Goal: Information Seeking & Learning: Learn about a topic

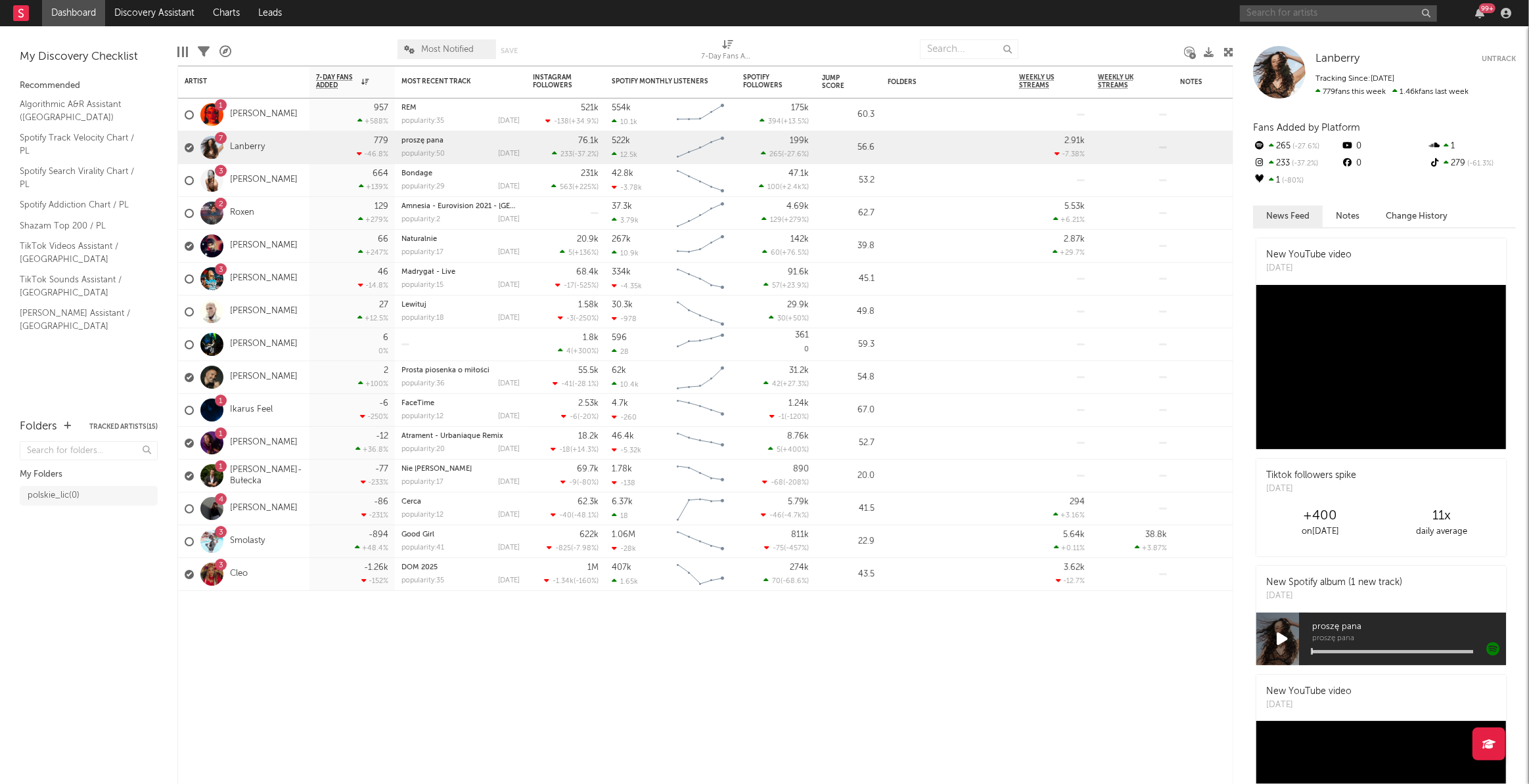
click at [1301, 13] on input "text" at bounding box center [1338, 13] width 197 height 17
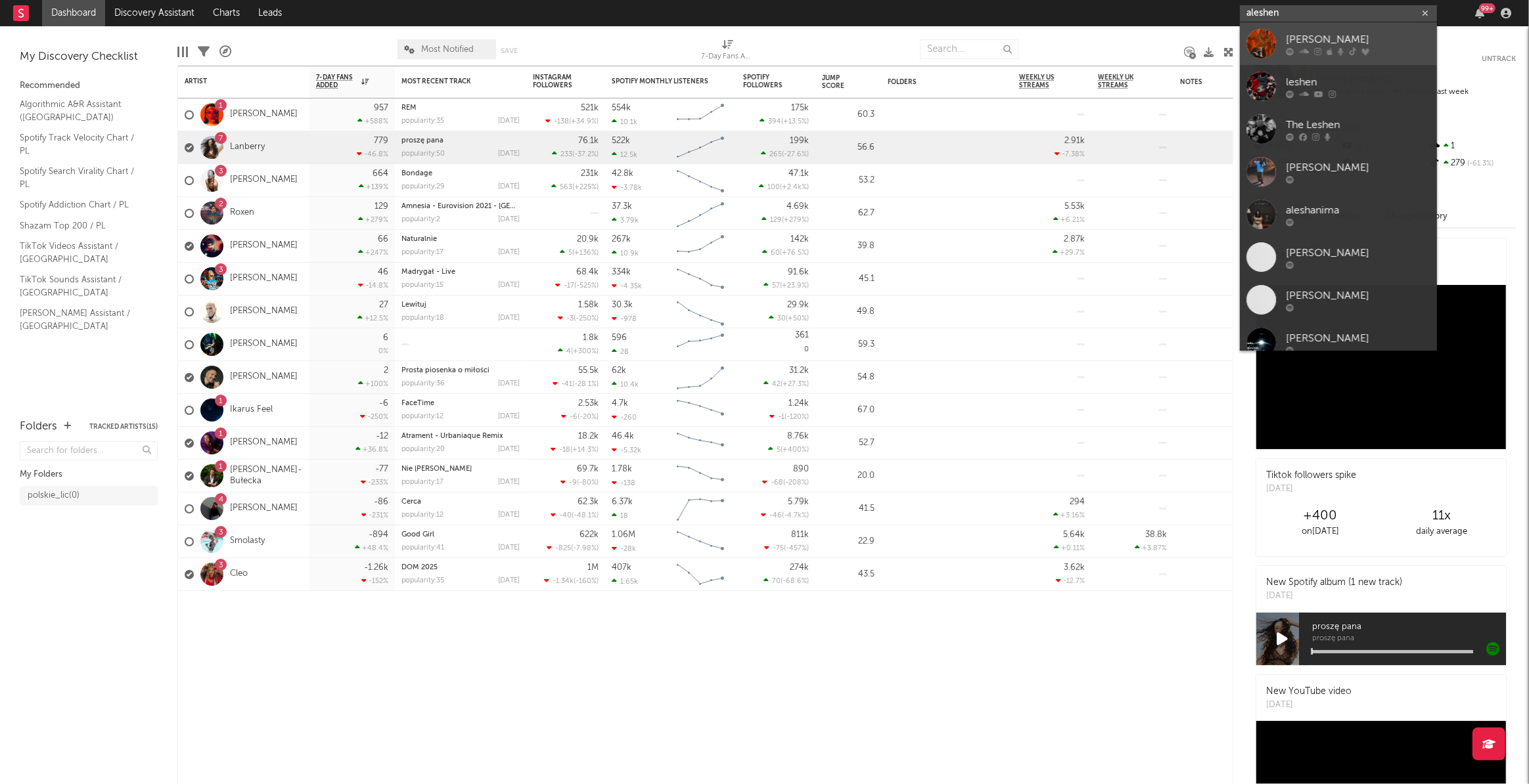
type input "aleshen"
click at [1301, 37] on div "[PERSON_NAME]" at bounding box center [1357, 39] width 144 height 16
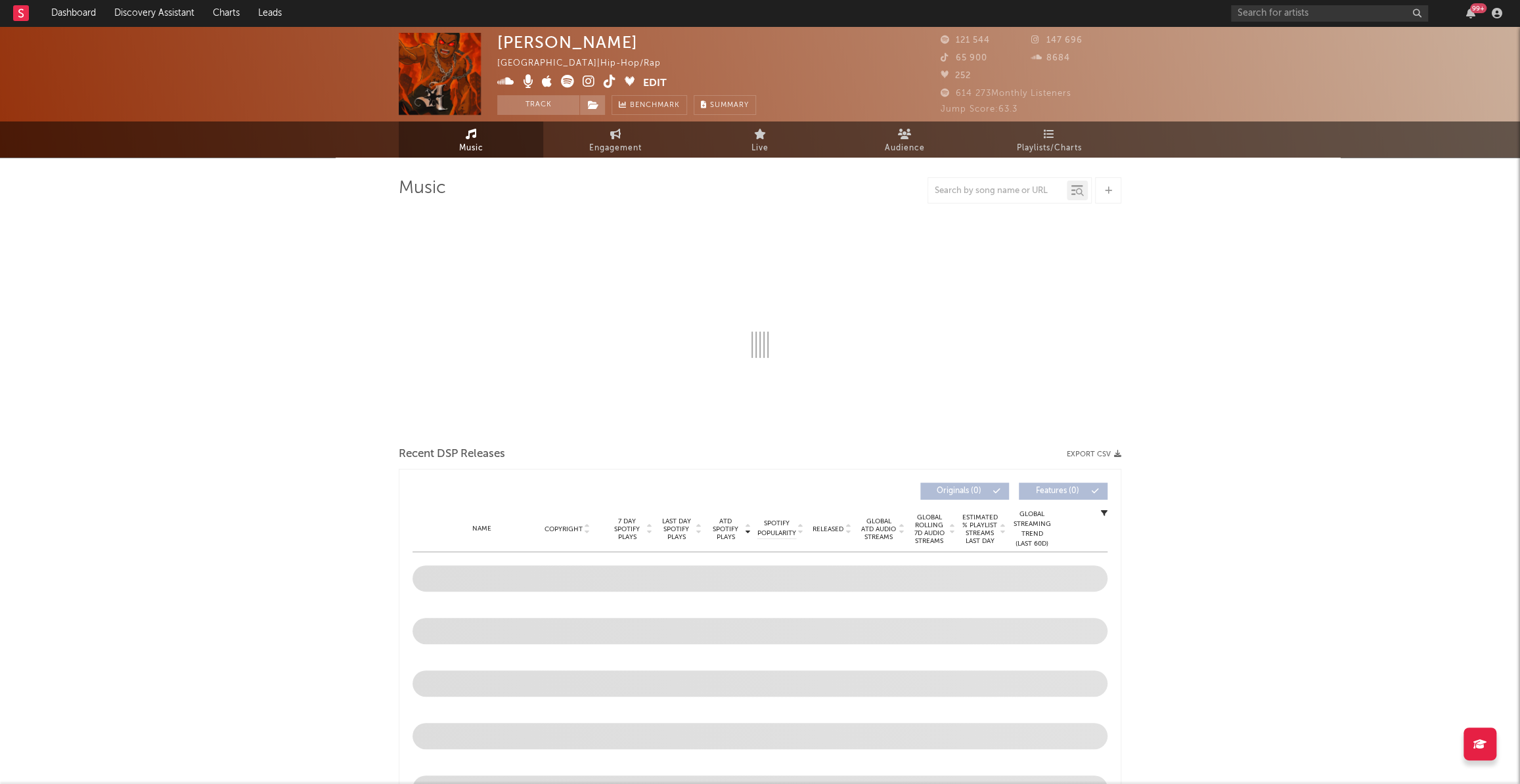
select select "6m"
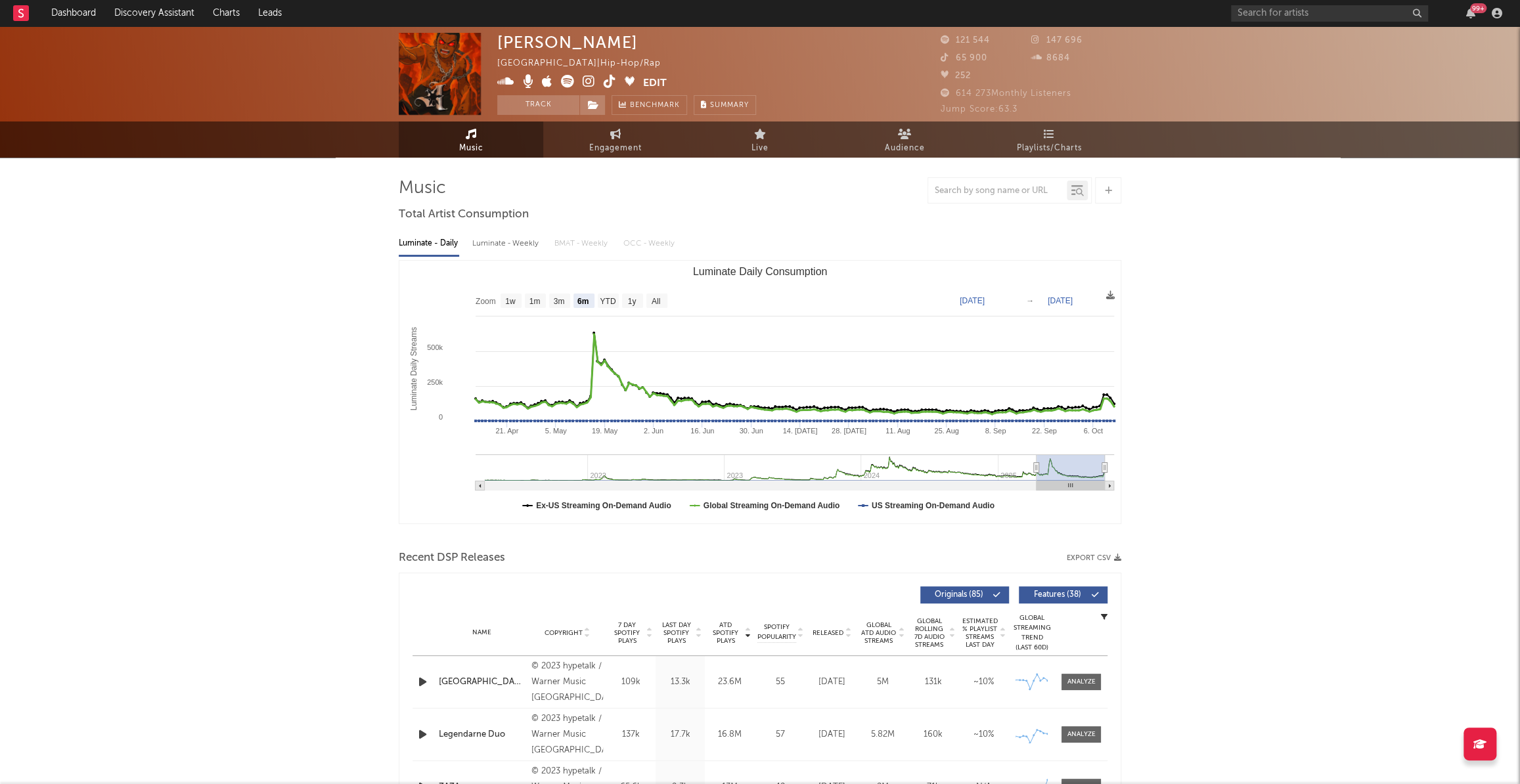
scroll to position [358, 0]
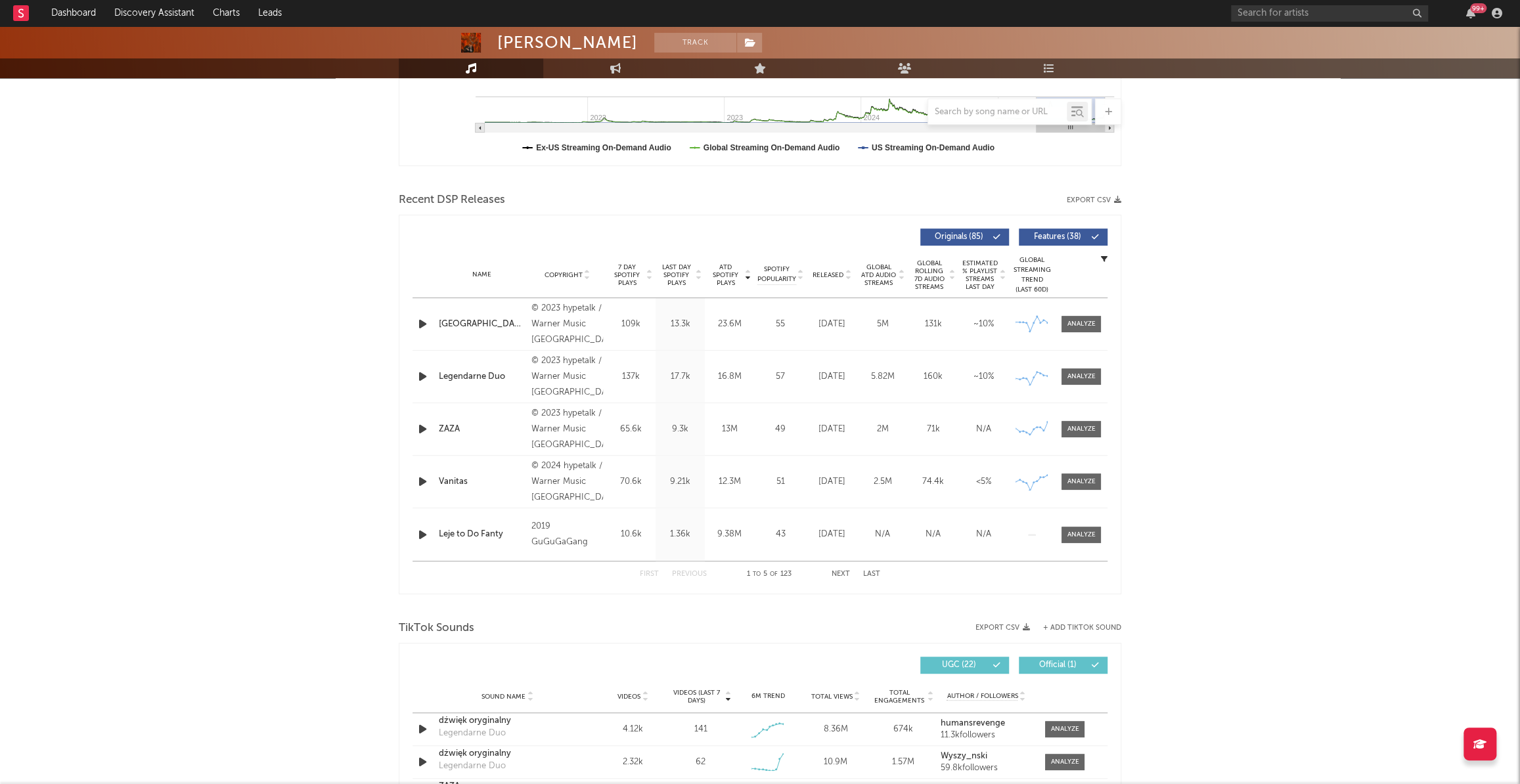
click at [838, 571] on button "Next" at bounding box center [841, 574] width 19 height 7
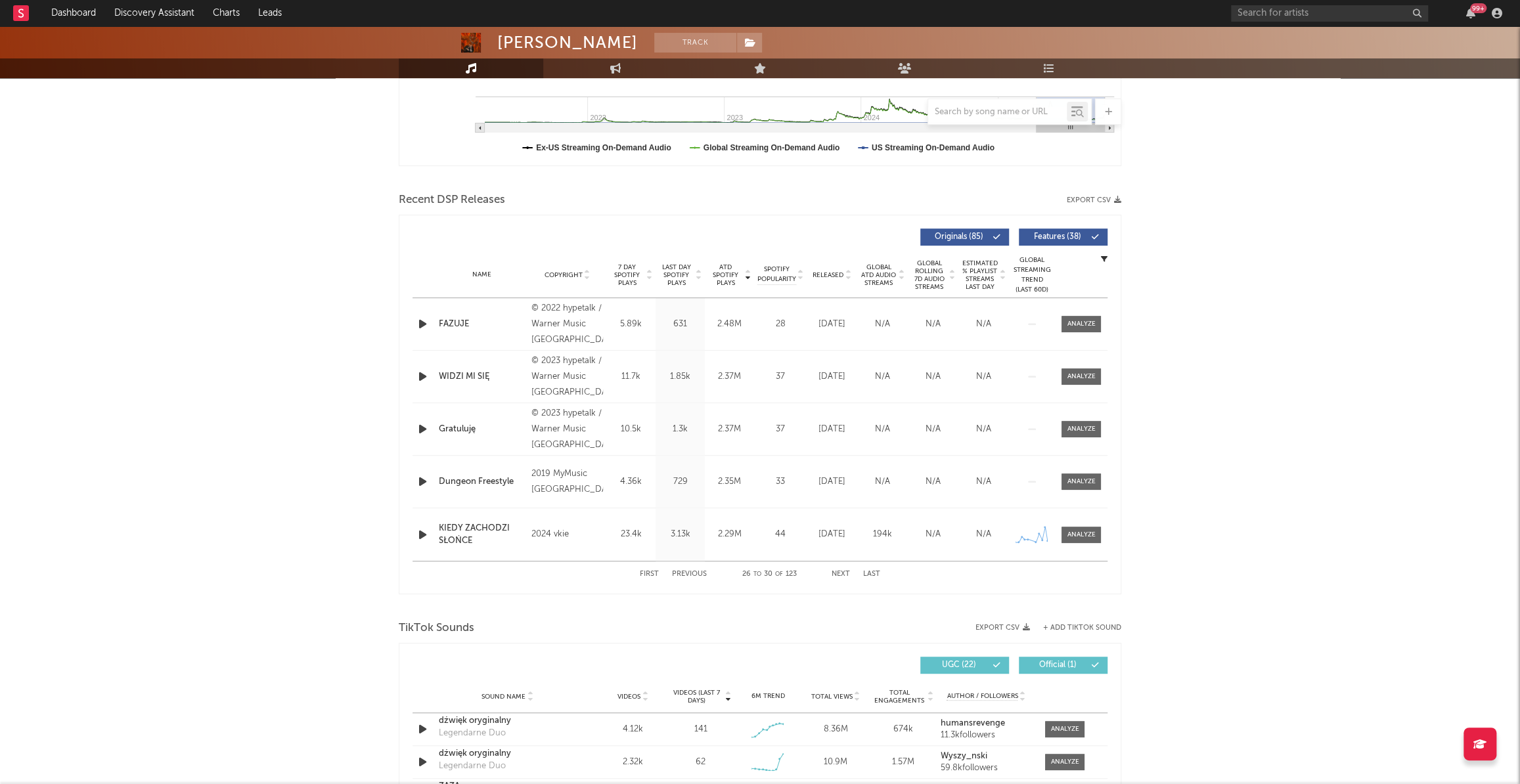
click at [838, 571] on button "Next" at bounding box center [841, 574] width 19 height 7
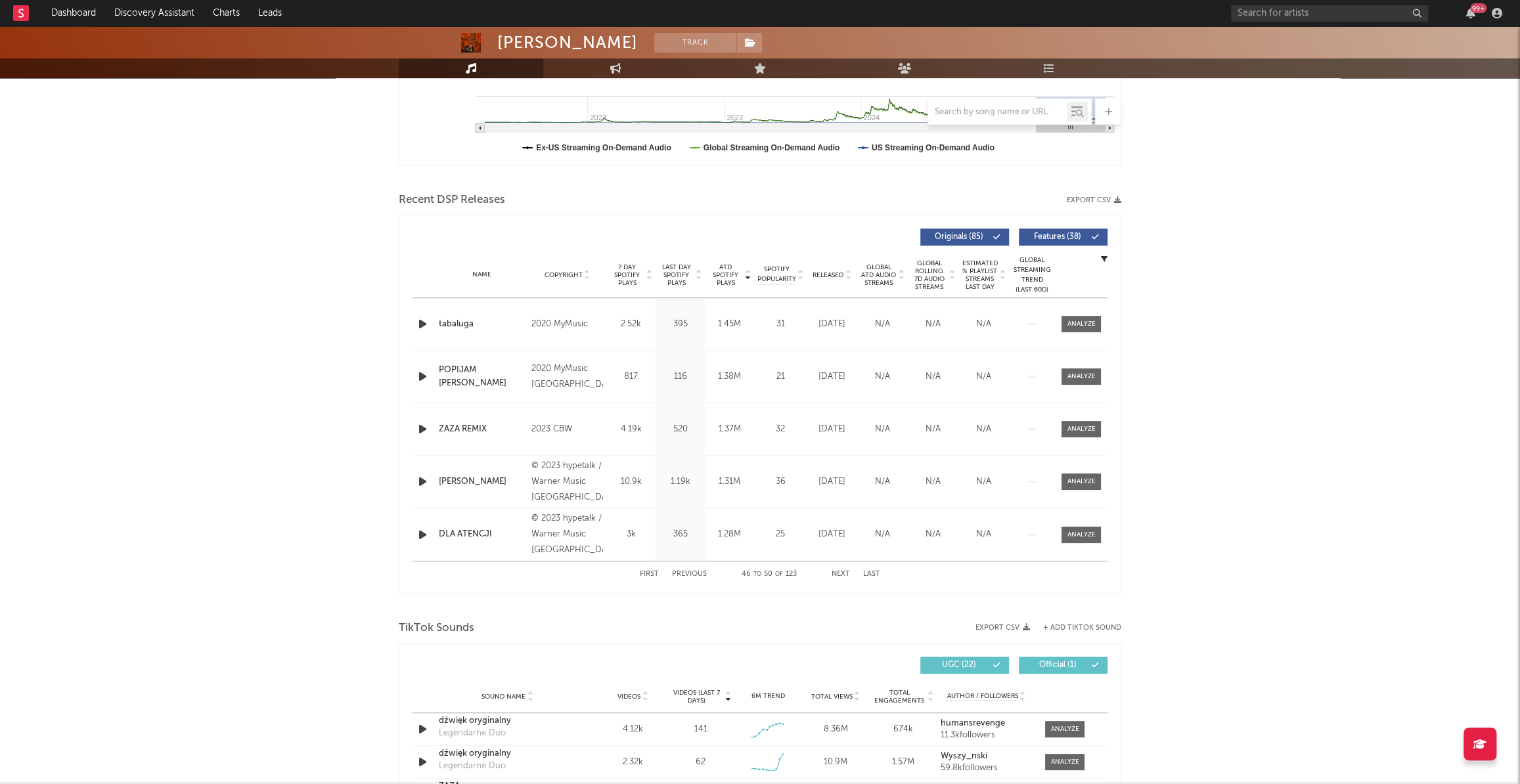
click at [838, 571] on button "Next" at bounding box center [841, 574] width 19 height 7
click at [867, 577] on button "Last" at bounding box center [871, 574] width 17 height 7
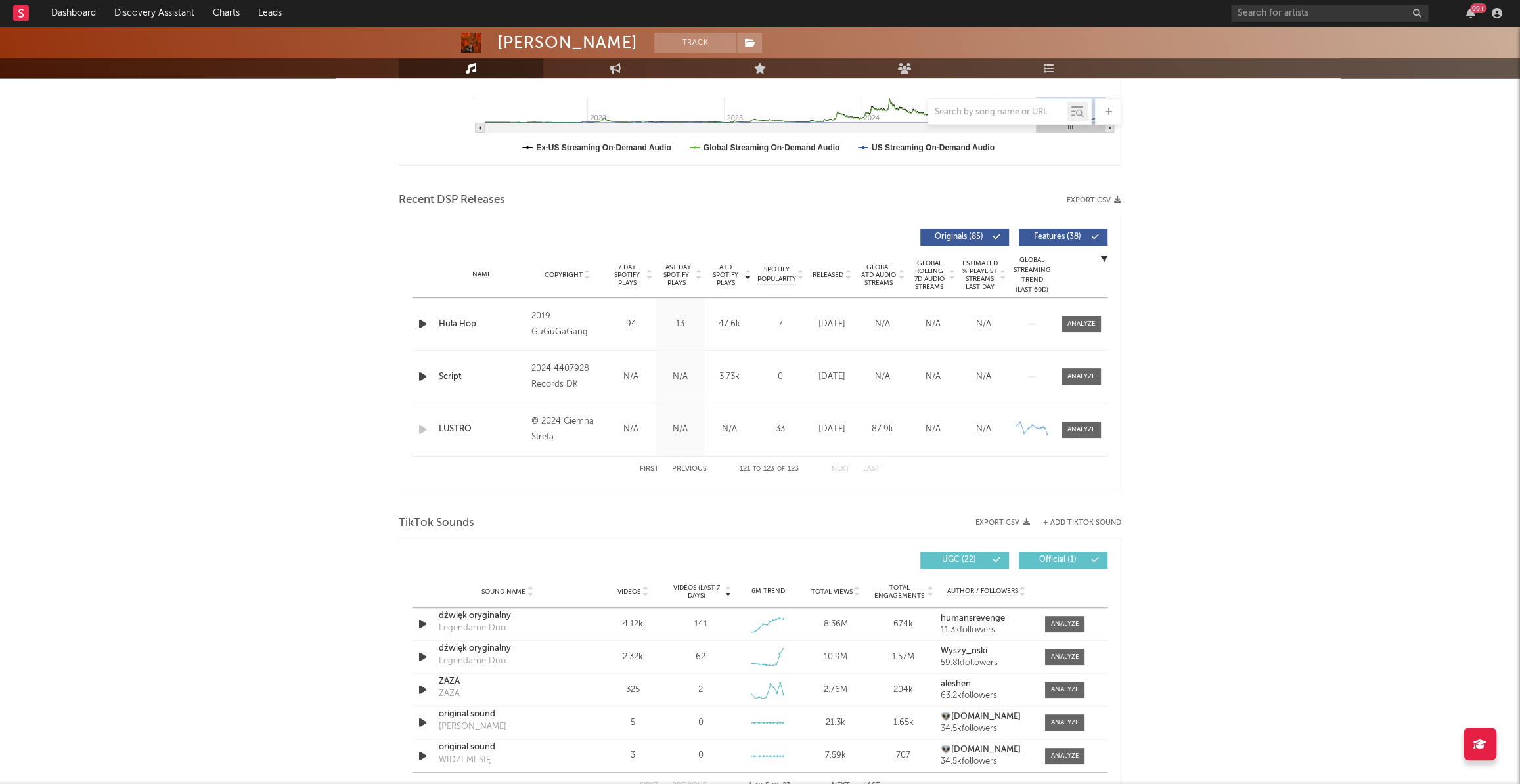
click at [683, 469] on button "Previous" at bounding box center [690, 468] width 35 height 7
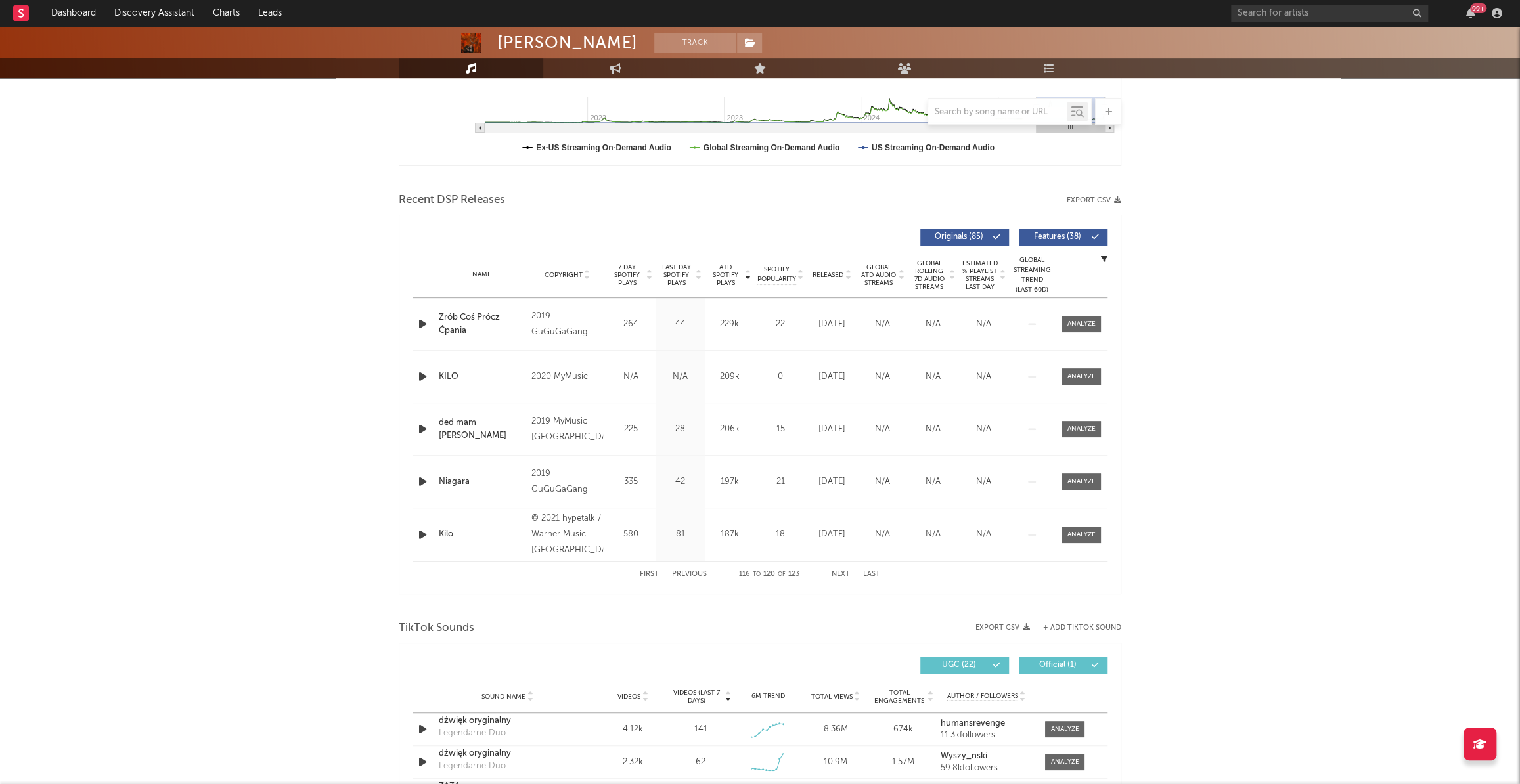
click at [681, 573] on button "Previous" at bounding box center [690, 574] width 35 height 7
click at [1337, 11] on input "text" at bounding box center [1329, 13] width 197 height 17
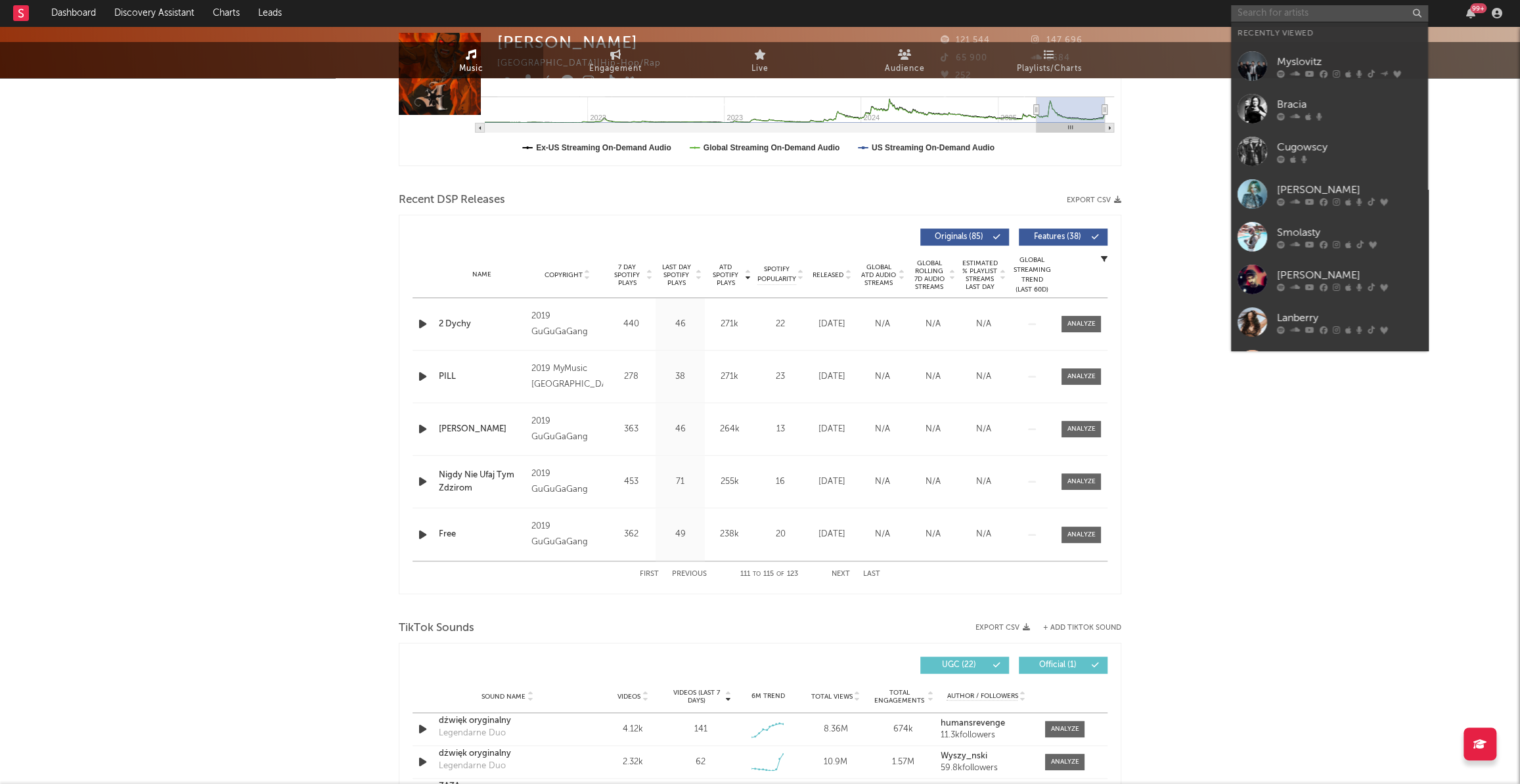
scroll to position [0, 0]
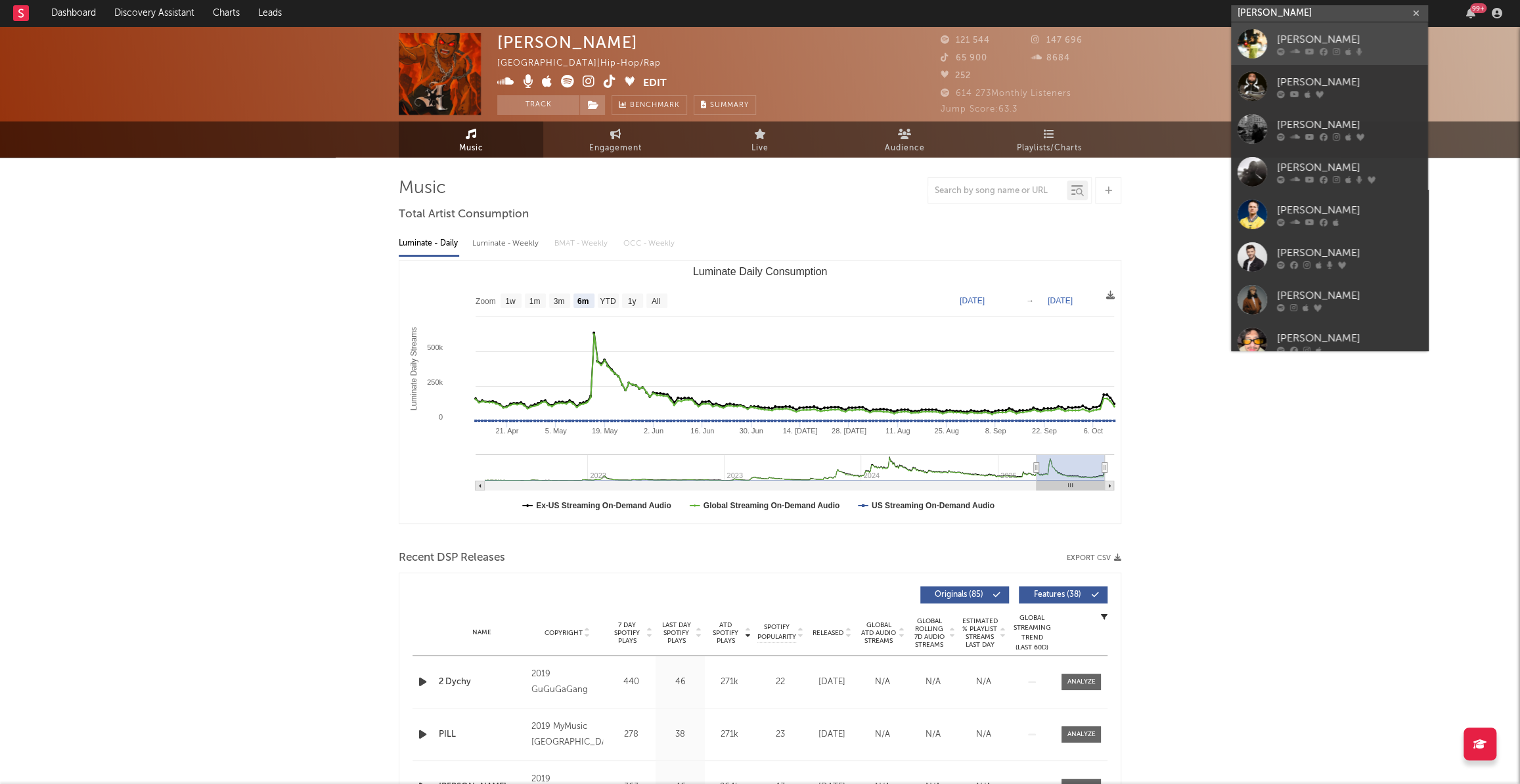
type input "[PERSON_NAME]"
click at [1254, 37] on div at bounding box center [1252, 43] width 29 height 29
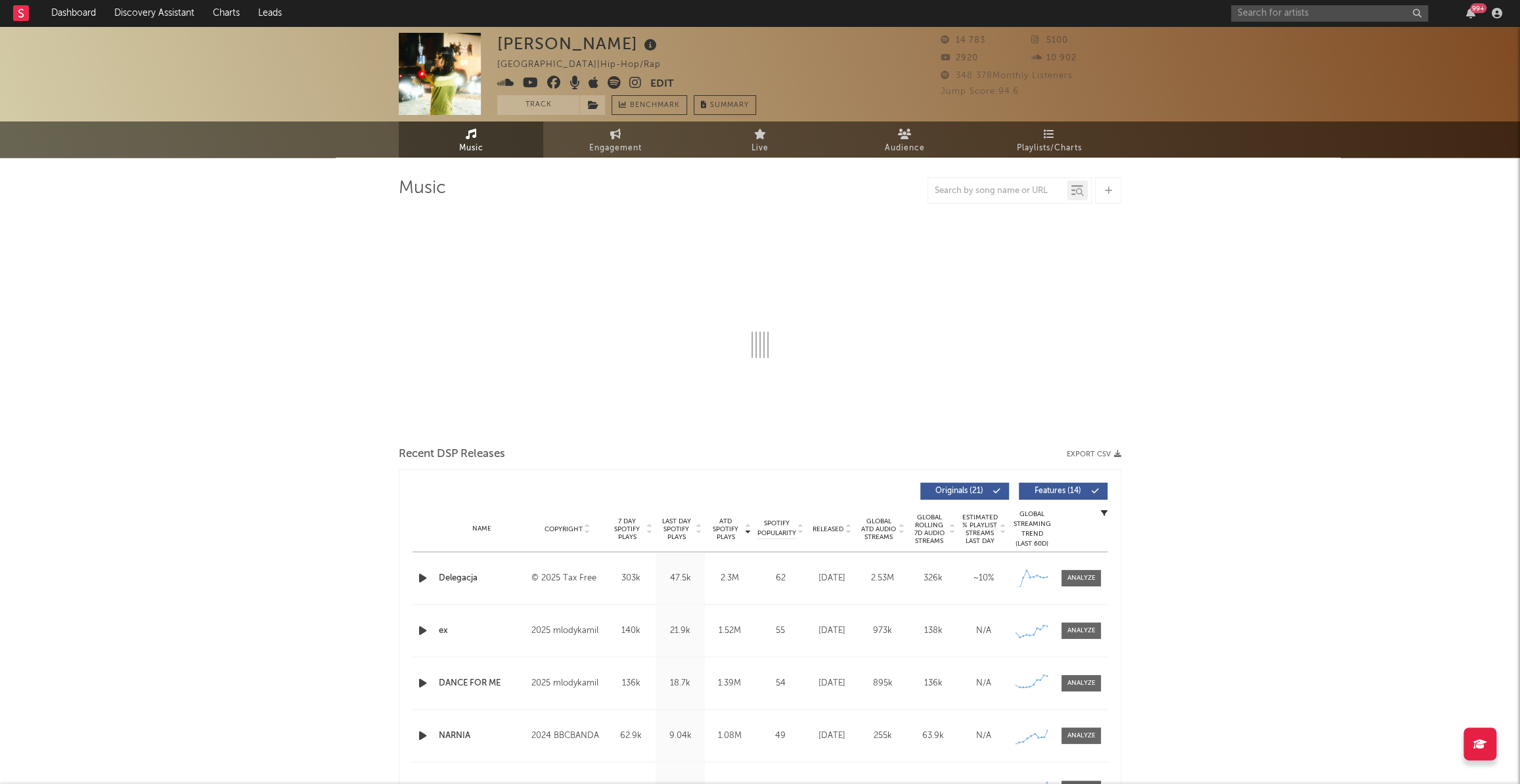
click at [1267, 59] on div "[PERSON_NAME] | Hip-Hop/Rap Edit Track Benchmark Summary 14 783 5100 2920 10 90…" at bounding box center [760, 74] width 1520 height 95
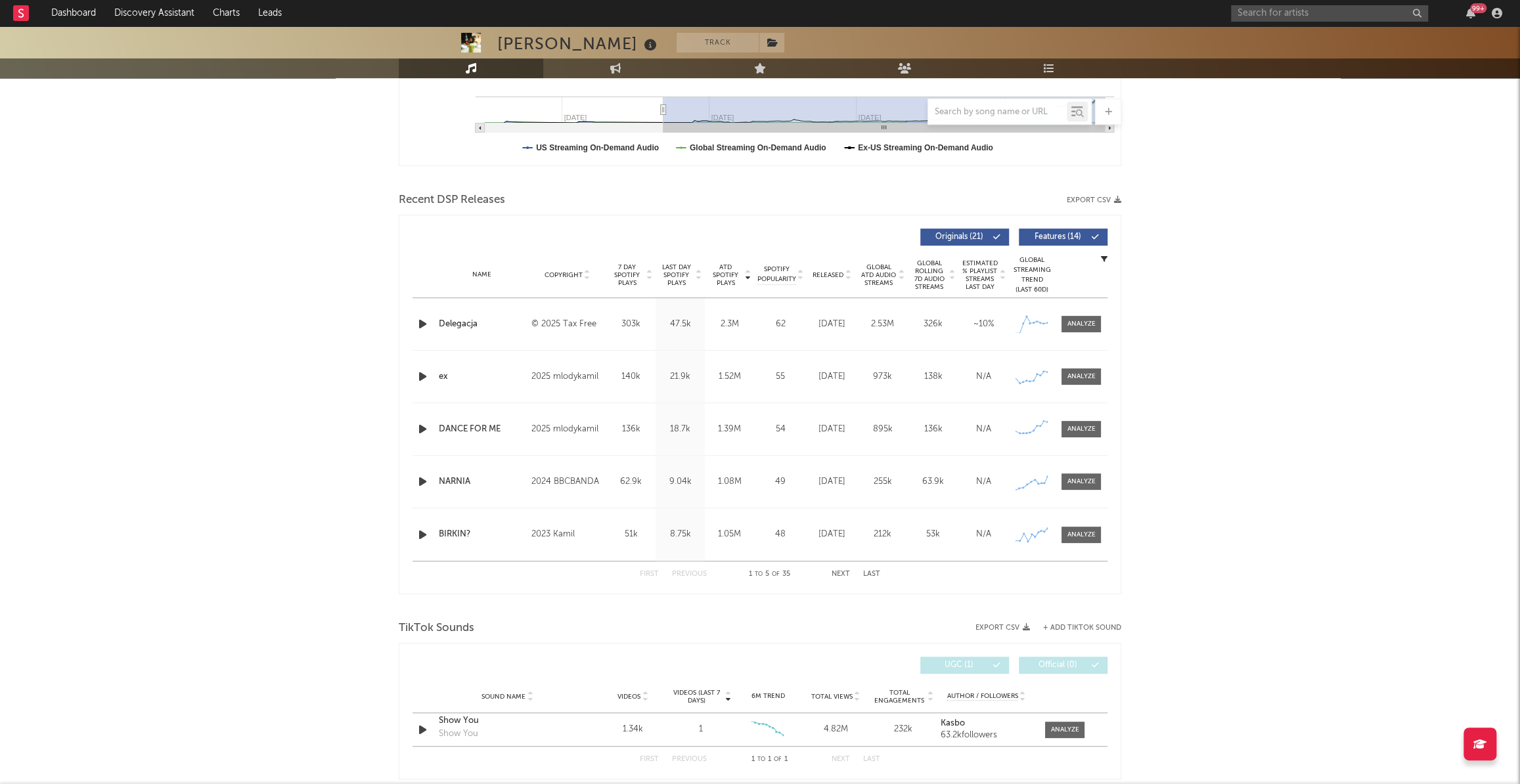
scroll to position [178, 0]
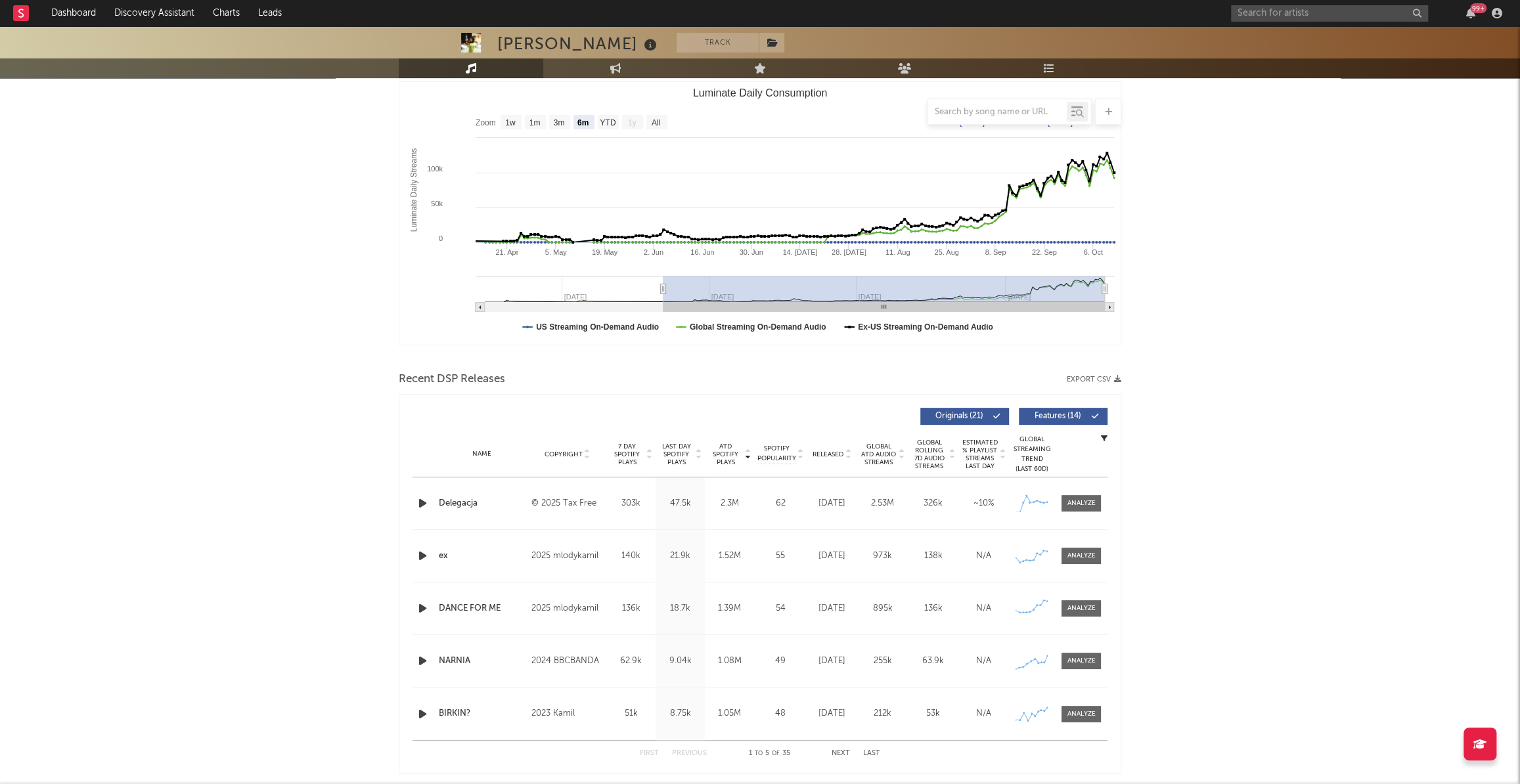
click at [612, 112] on div at bounding box center [760, 112] width 722 height 26
click at [610, 121] on div at bounding box center [760, 112] width 722 height 26
click at [610, 128] on rect "Luminate Daily Consumption" at bounding box center [608, 122] width 21 height 15
select select "YTD"
type input "[DATE]"
